Goal: Task Accomplishment & Management: Use online tool/utility

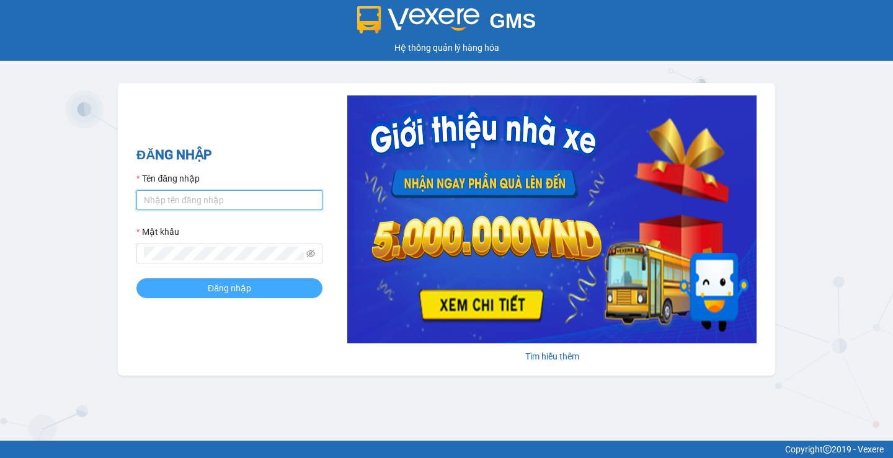
type input "phuoclongbaga.tuanhung"
click at [264, 289] on button "Đăng nhập" at bounding box center [229, 288] width 186 height 20
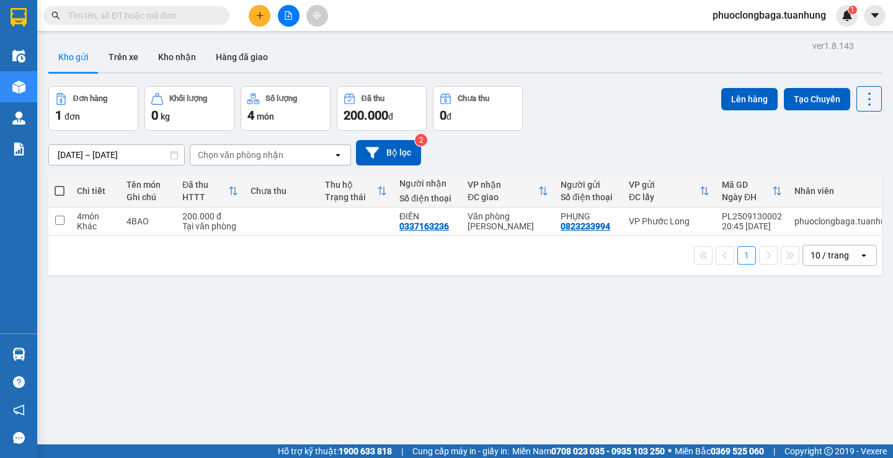
click at [58, 188] on span at bounding box center [60, 191] width 10 height 10
click at [60, 185] on input "checkbox" at bounding box center [60, 185] width 0 height 0
checkbox input "true"
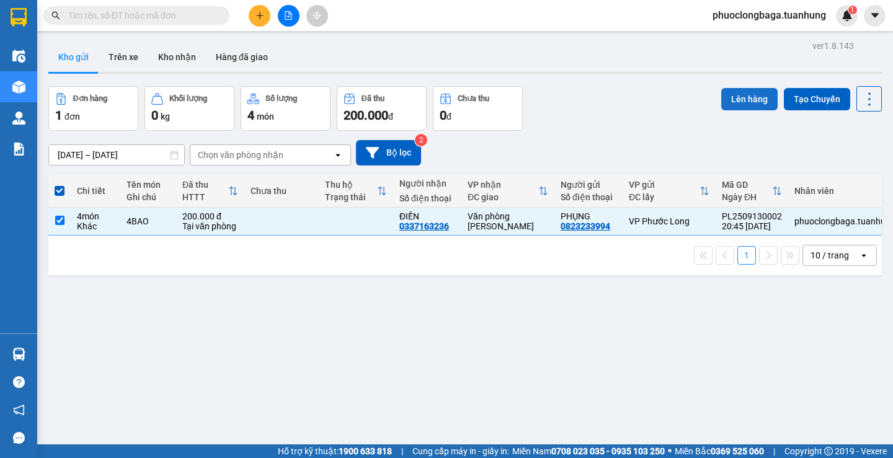
click at [747, 97] on button "Lên hàng" at bounding box center [749, 99] width 56 height 22
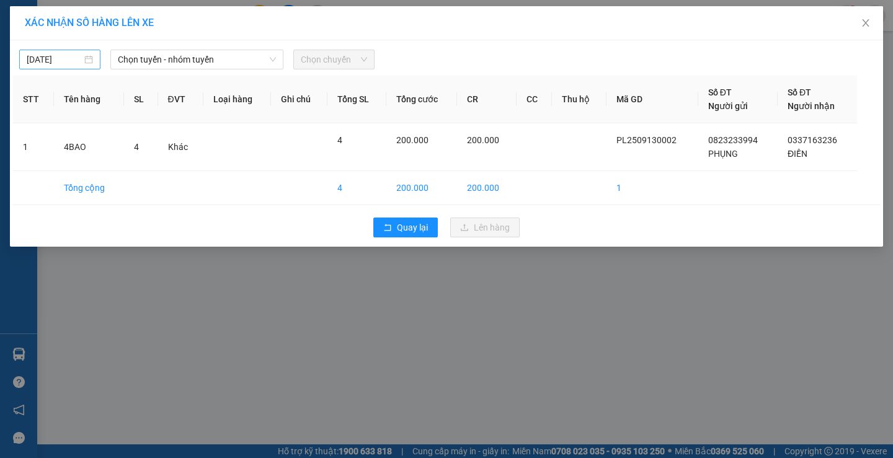
click at [86, 61] on div "[DATE]" at bounding box center [60, 60] width 66 height 14
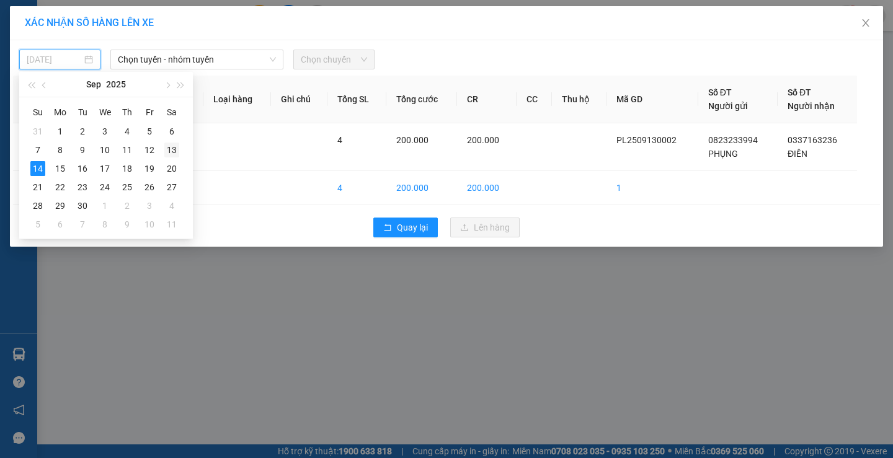
click at [167, 150] on div "13" at bounding box center [171, 150] width 15 height 15
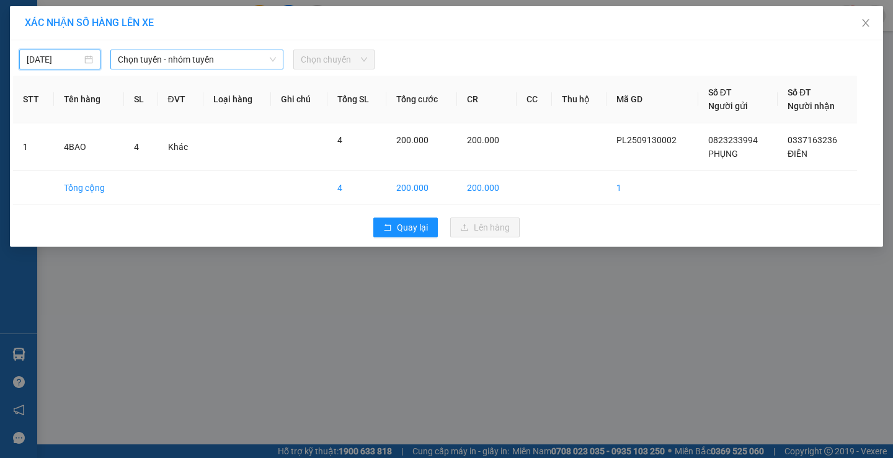
type input "[DATE]"
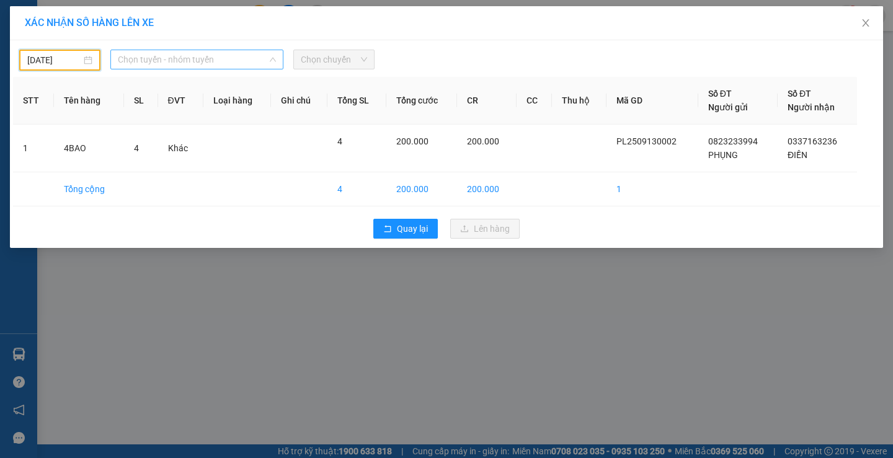
click at [188, 58] on span "Chọn tuyến - nhóm tuyến" at bounding box center [197, 59] width 158 height 19
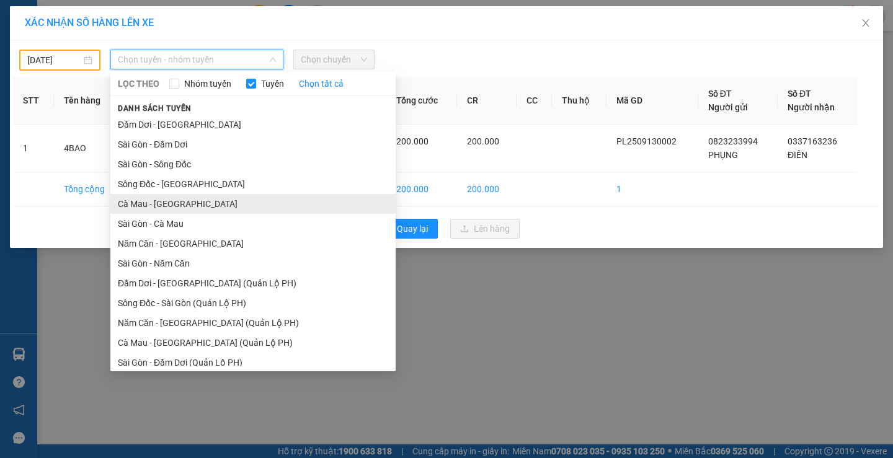
click at [165, 203] on li "Cà Mau - [GEOGRAPHIC_DATA]" at bounding box center [252, 204] width 285 height 20
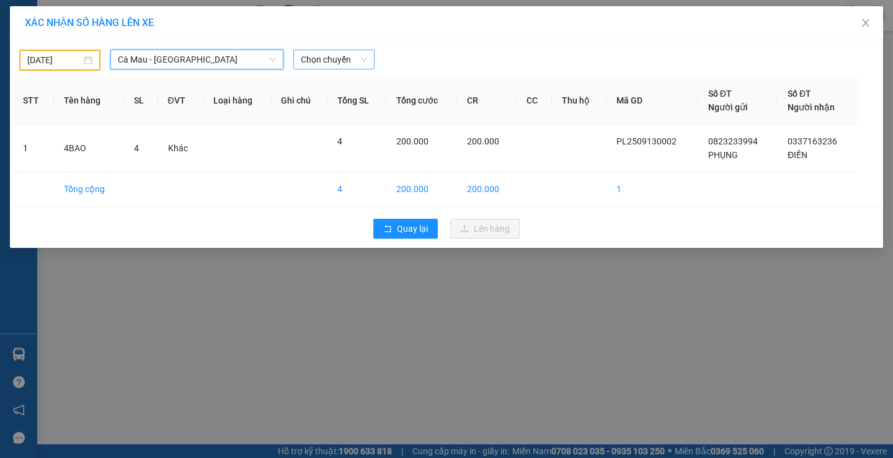
click at [351, 68] on span "Chọn chuyến" at bounding box center [334, 59] width 66 height 19
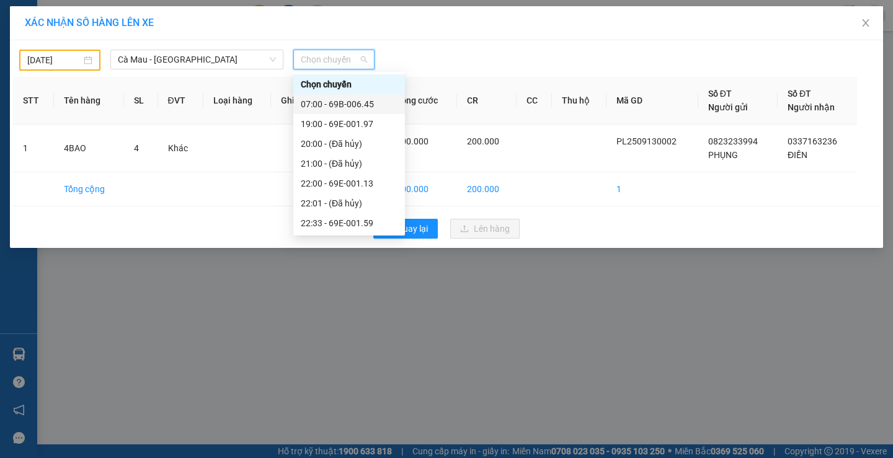
click at [355, 108] on div "07:00 - 69B-006.45" at bounding box center [349, 104] width 97 height 14
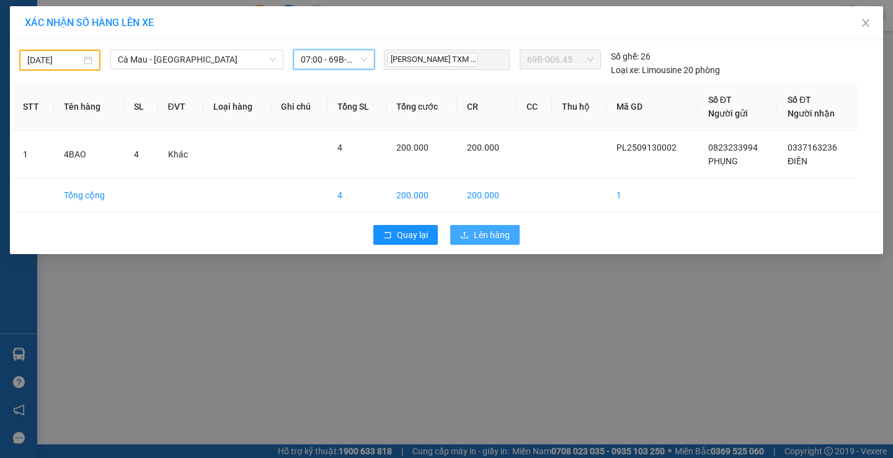
click at [500, 242] on button "Lên hàng" at bounding box center [484, 235] width 69 height 20
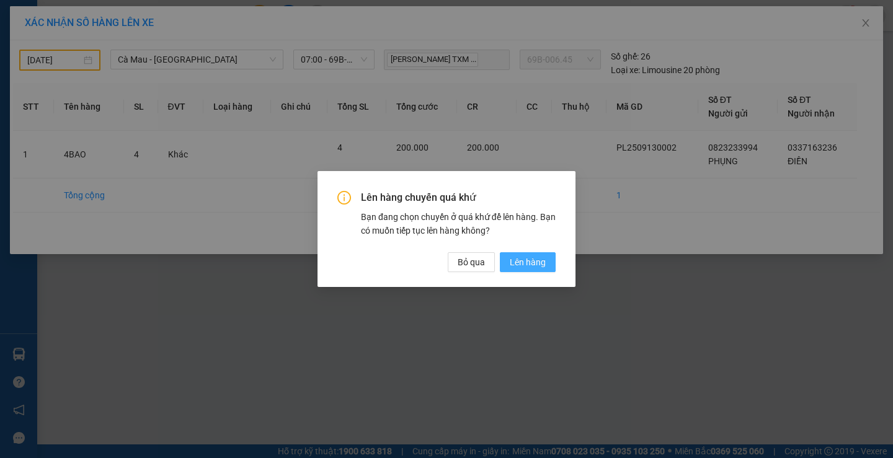
click at [523, 263] on span "Lên hàng" at bounding box center [528, 262] width 36 height 14
